Goal: Find specific page/section: Find specific page/section

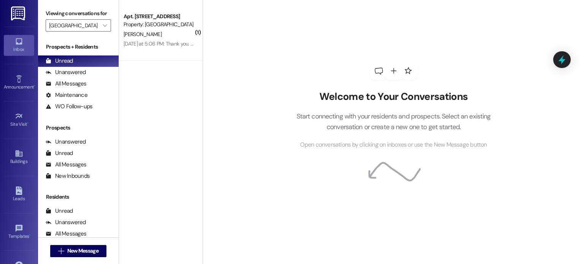
click at [19, 44] on icon at bounding box center [19, 41] width 6 height 6
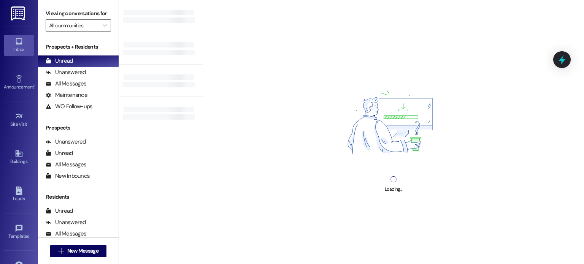
click at [17, 17] on img at bounding box center [19, 13] width 16 height 14
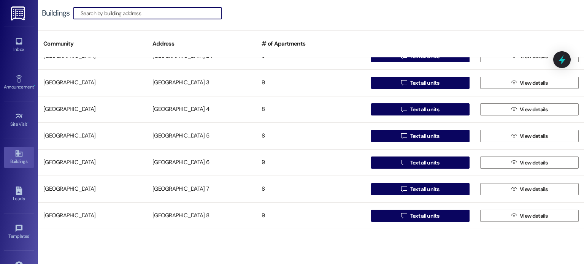
scroll to position [532, 0]
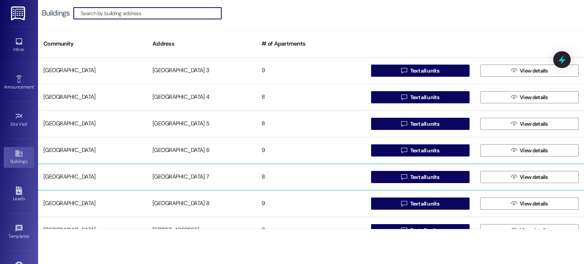
click at [185, 174] on div "[GEOGRAPHIC_DATA] 7" at bounding box center [201, 177] width 109 height 15
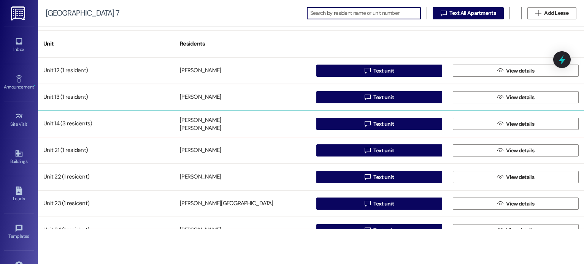
scroll to position [38, 0]
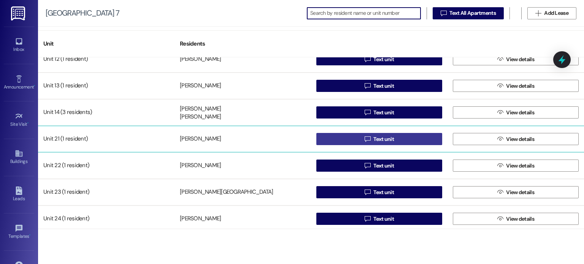
click at [332, 141] on button " Text unit" at bounding box center [379, 139] width 126 height 12
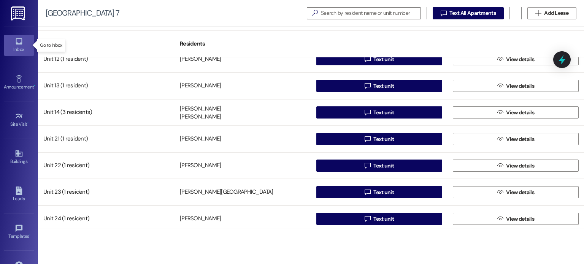
click at [20, 43] on icon at bounding box center [19, 41] width 6 height 6
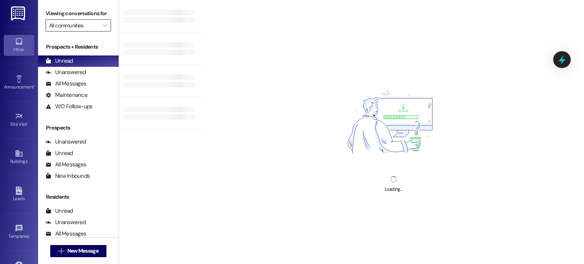
click at [71, 26] on input "All communities" at bounding box center [74, 25] width 50 height 12
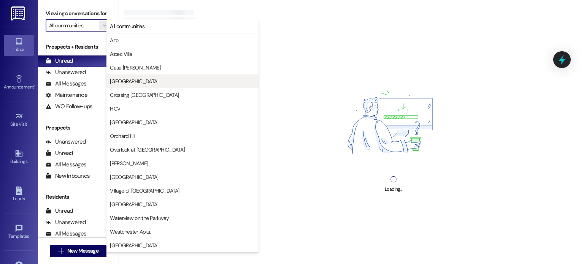
click at [114, 81] on span "[GEOGRAPHIC_DATA]" at bounding box center [134, 82] width 48 height 8
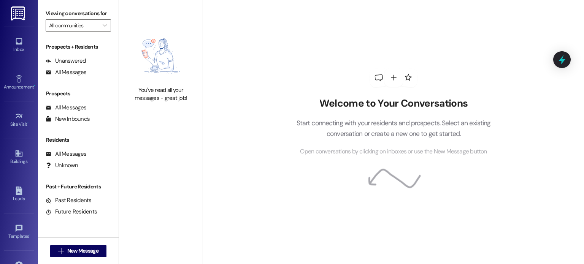
type input "[GEOGRAPHIC_DATA]"
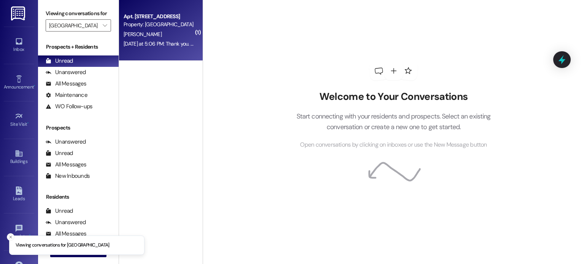
click at [161, 30] on div "[PERSON_NAME]" at bounding box center [159, 35] width 72 height 10
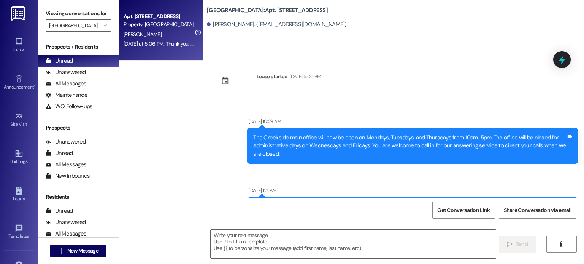
scroll to position [24003, 0]
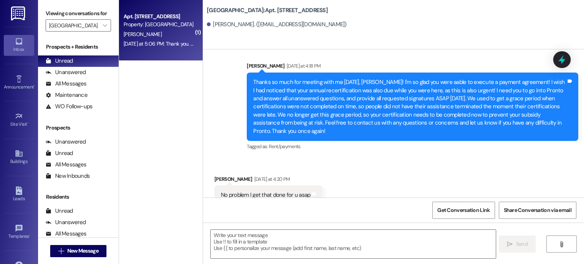
click at [18, 41] on icon at bounding box center [19, 41] width 8 height 8
